Goal: Find specific page/section: Find specific page/section

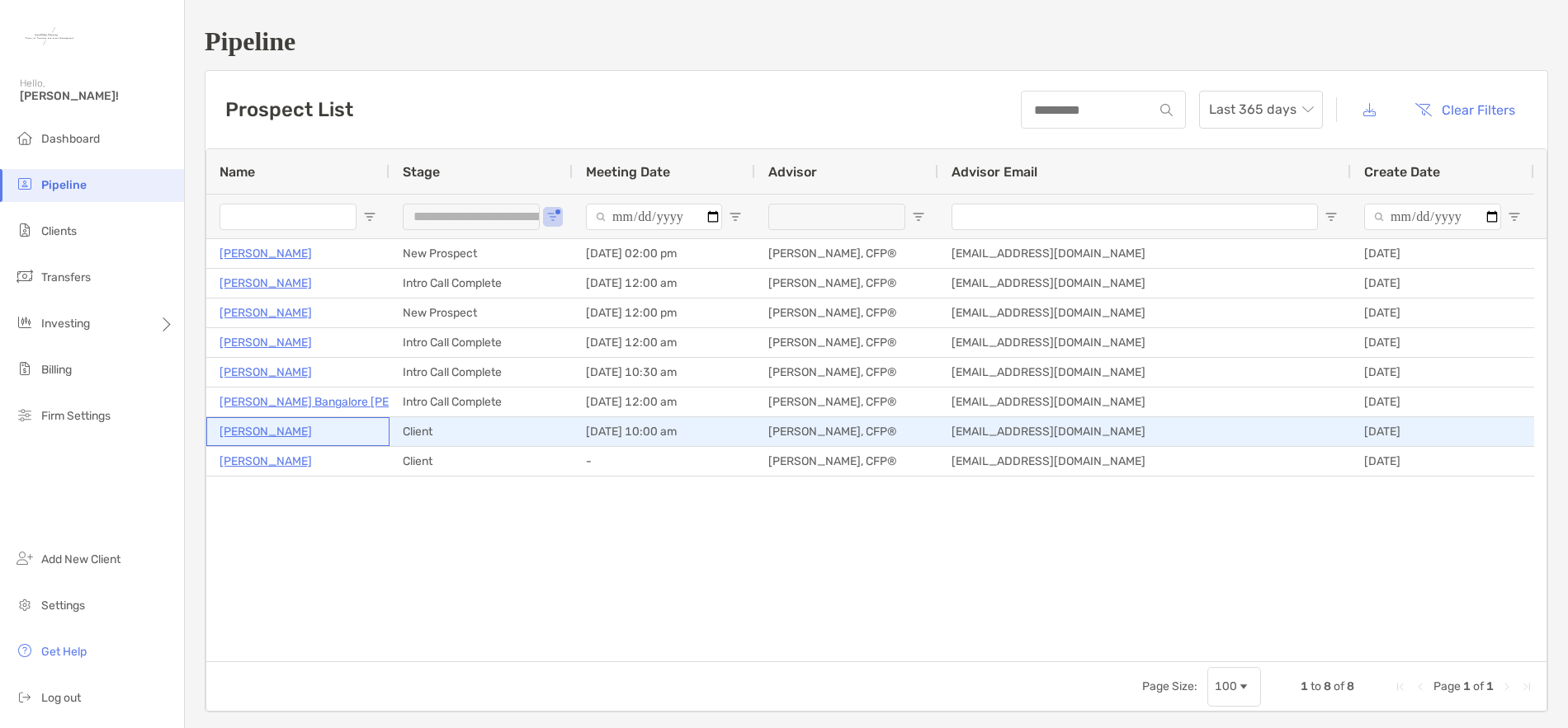
click at [265, 432] on p "[PERSON_NAME]" at bounding box center [266, 432] width 92 height 21
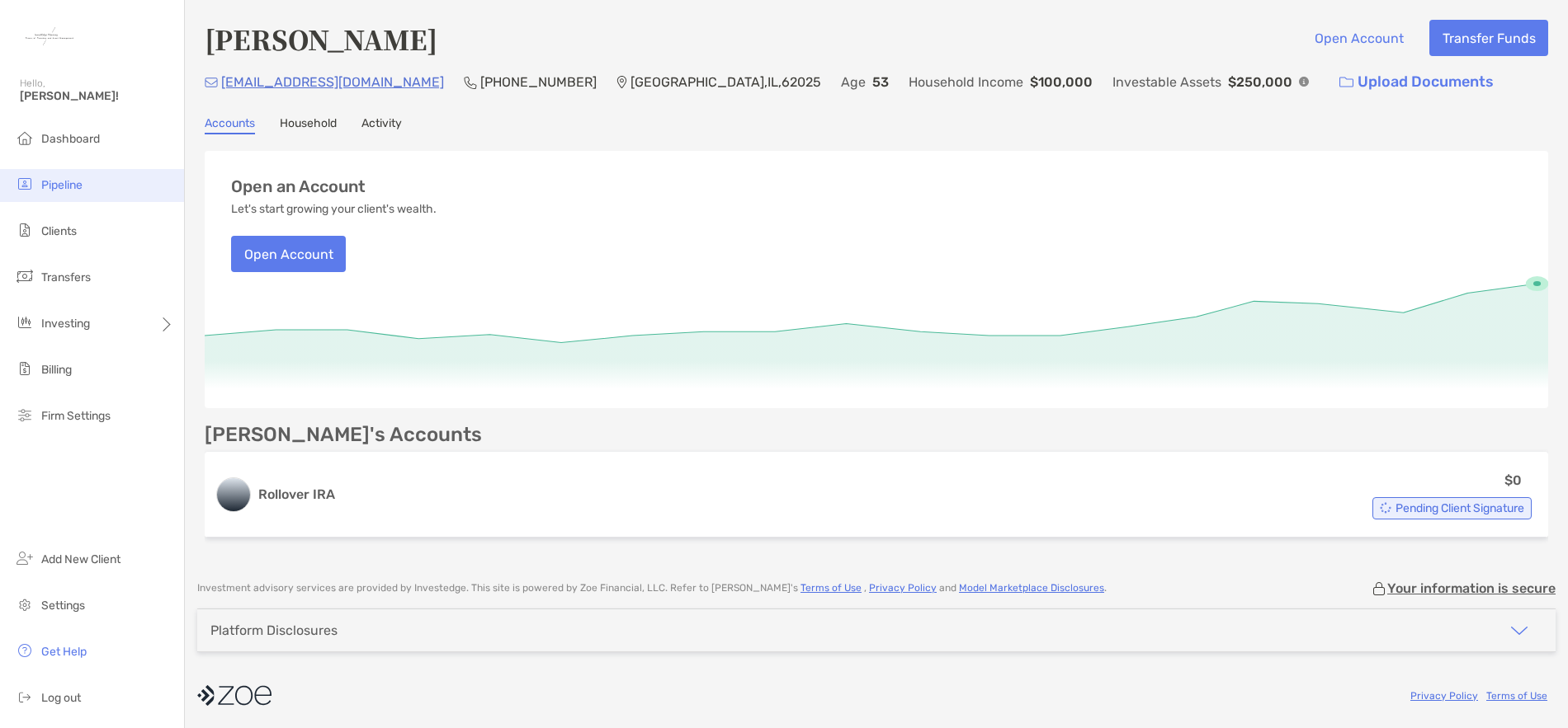
click at [88, 185] on li "Pipeline" at bounding box center [91, 185] width 184 height 33
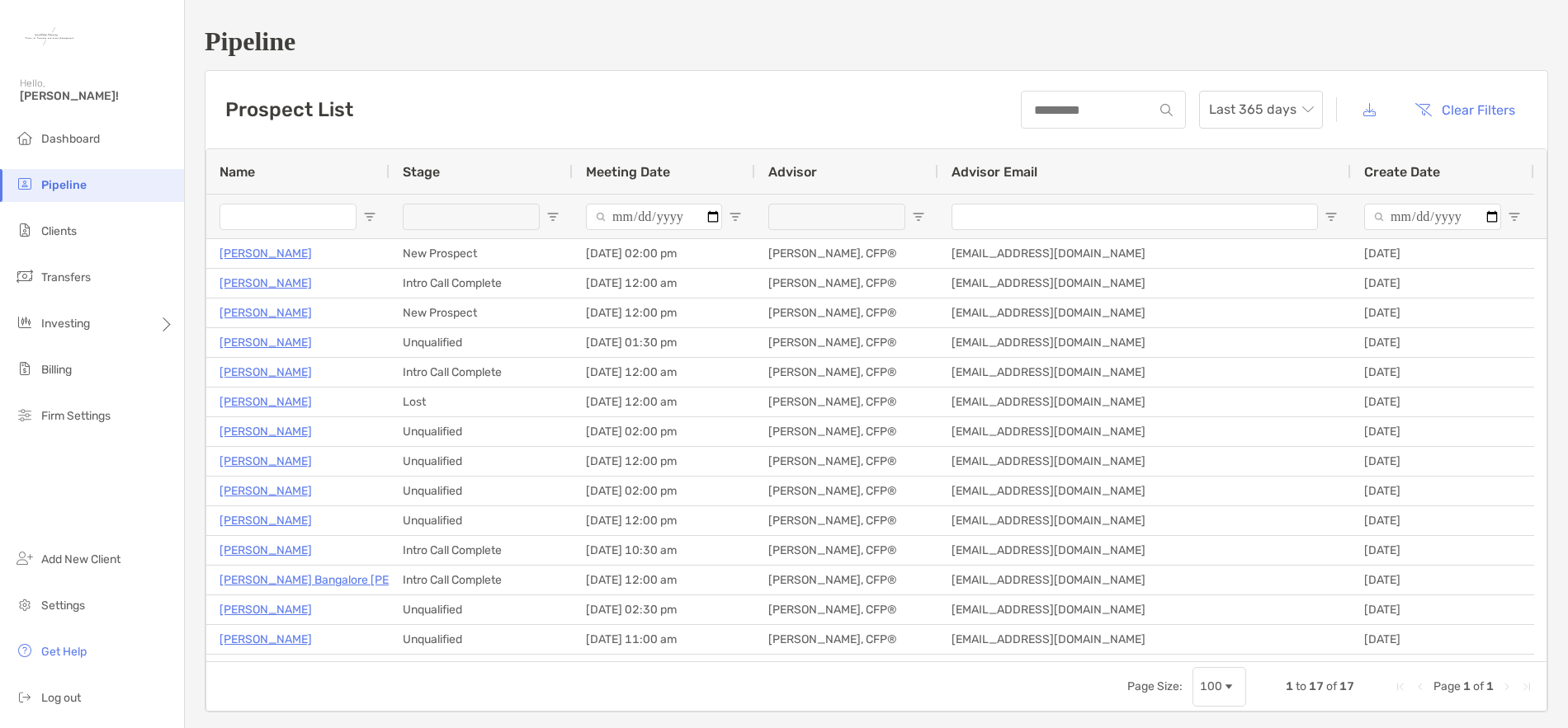
type input "**********"
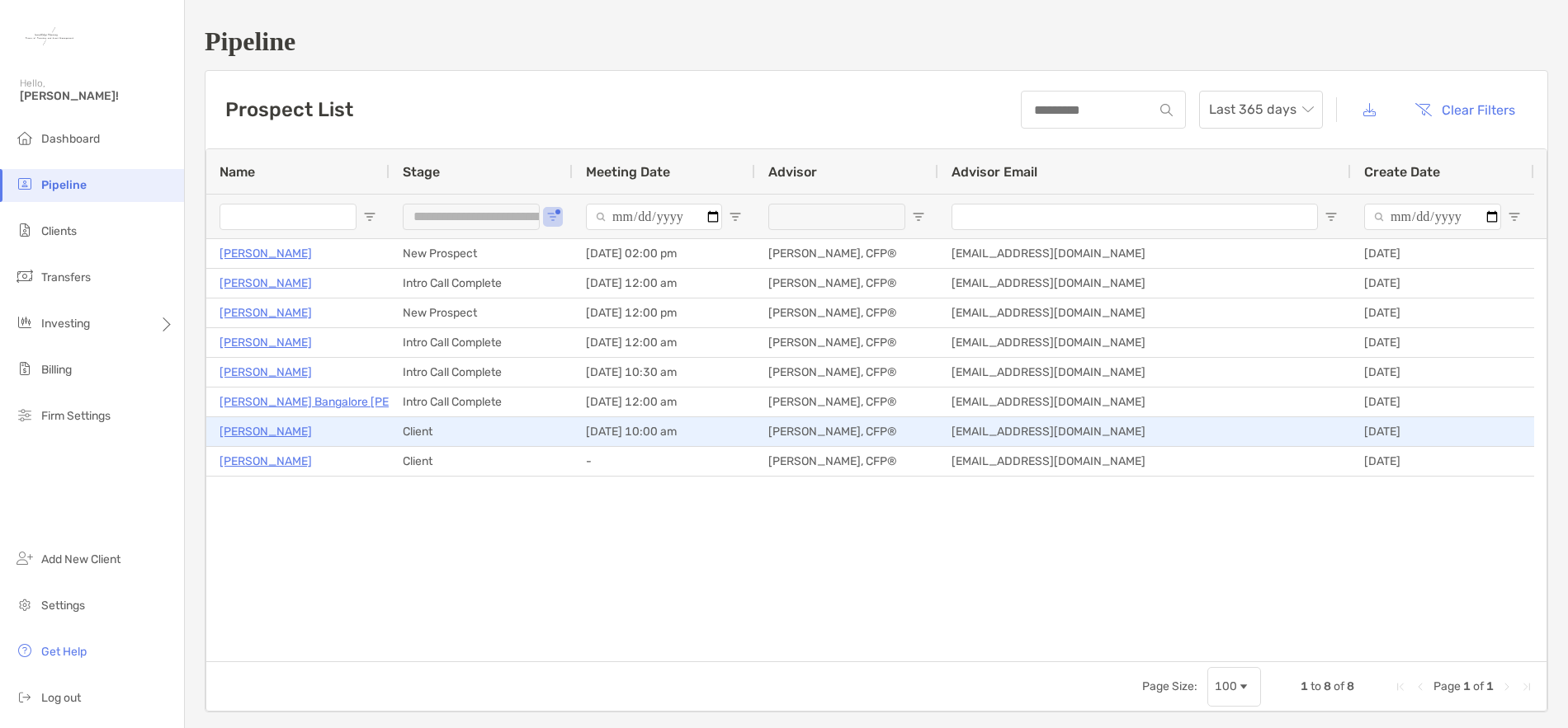
click at [283, 432] on p "[PERSON_NAME]" at bounding box center [266, 432] width 92 height 21
